Goal: Find specific page/section: Find specific page/section

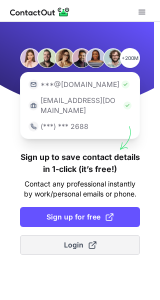
click at [73, 235] on button "Login" at bounding box center [80, 245] width 120 height 20
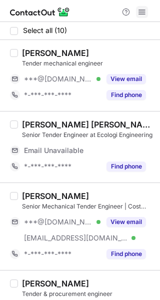
click at [146, 8] on button at bounding box center [142, 12] width 12 height 12
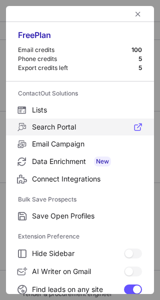
click at [47, 132] on label "Search Portal" at bounding box center [80, 127] width 148 height 17
